Goal: Navigation & Orientation: Find specific page/section

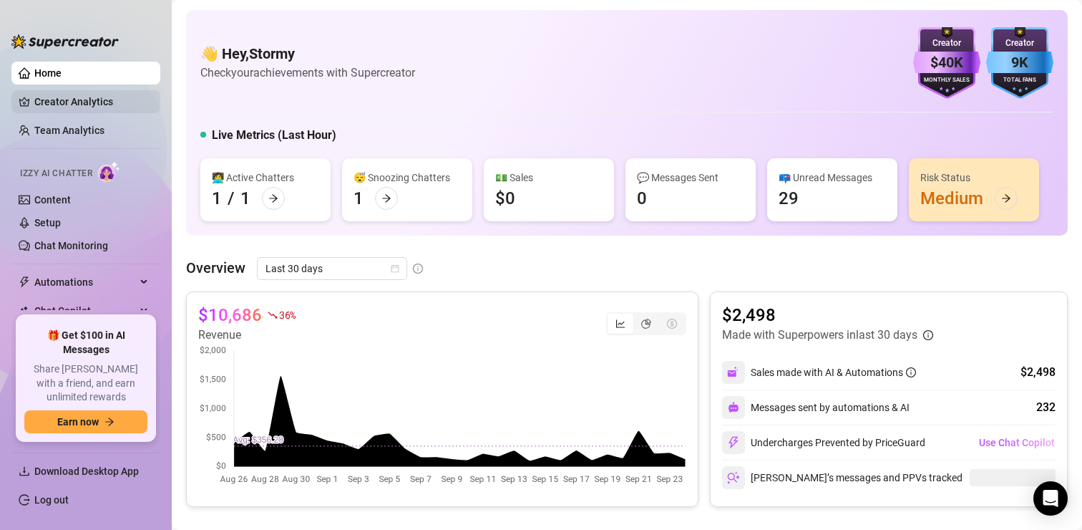
click at [108, 100] on link "Creator Analytics" at bounding box center [91, 101] width 115 height 23
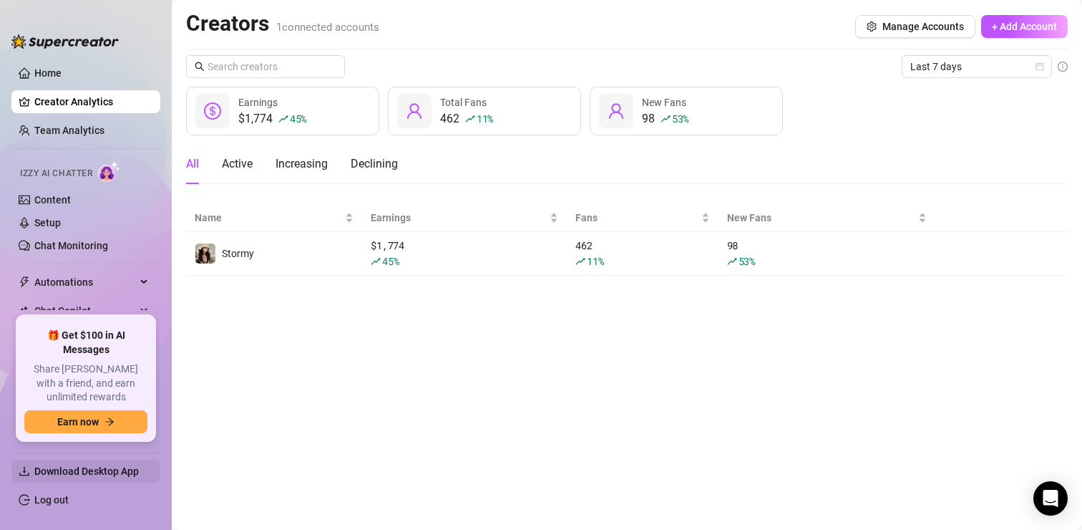
click at [95, 480] on span "Download Desktop App" at bounding box center [91, 471] width 115 height 23
click at [124, 471] on span "Download Desktop App" at bounding box center [86, 470] width 104 height 11
drag, startPoint x: 82, startPoint y: 89, endPoint x: 83, endPoint y: 81, distance: 8.0
click at [82, 88] on ul "Home Creator Analytics Team Analytics Izzy AI Chatter Content Setup Chat Monito…" at bounding box center [85, 183] width 149 height 254
click at [62, 79] on link "Home" at bounding box center [47, 72] width 27 height 11
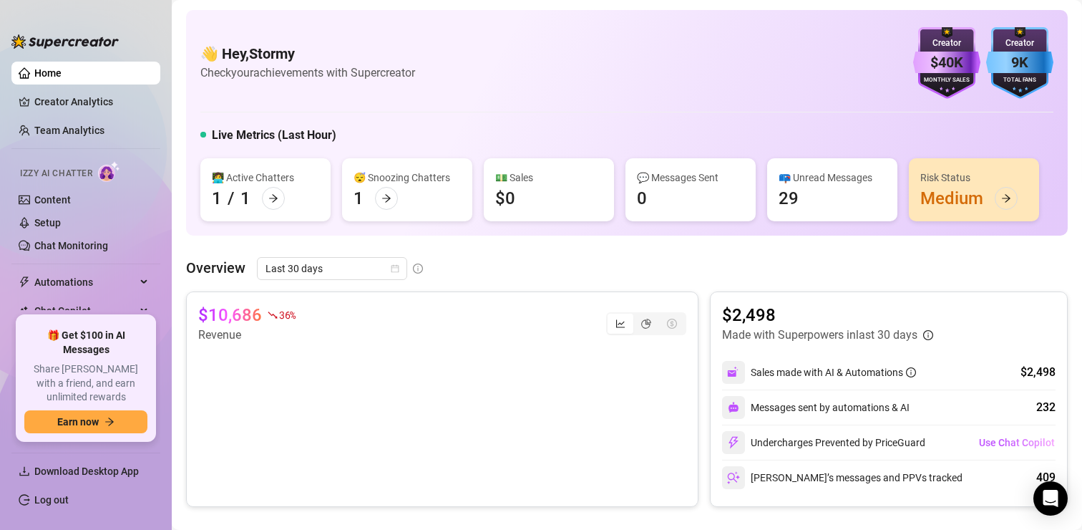
click at [57, 47] on img at bounding box center [64, 41] width 107 height 14
click at [62, 38] on img at bounding box center [64, 41] width 107 height 14
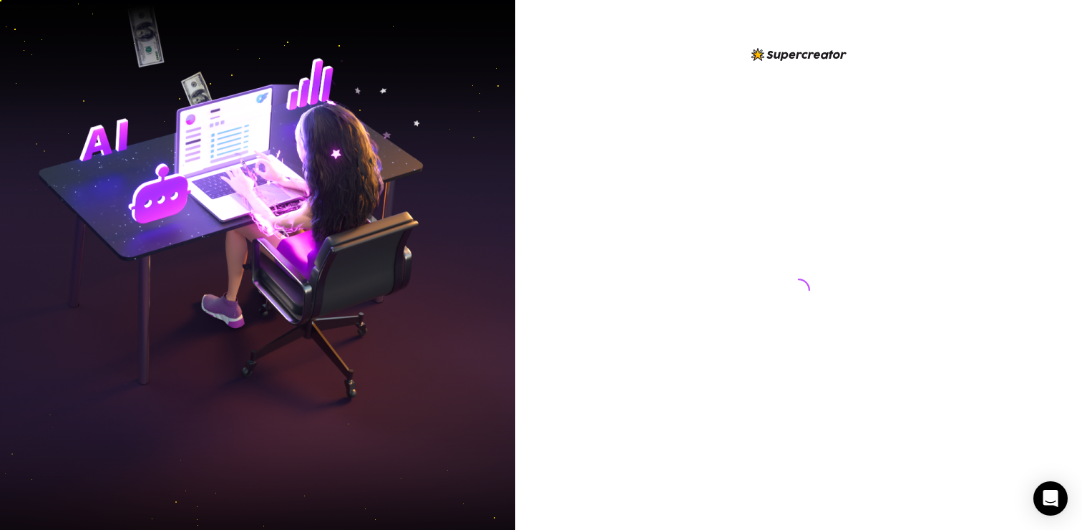
click at [547, 215] on div at bounding box center [798, 265] width 567 height 530
